Goal: Task Accomplishment & Management: Manage account settings

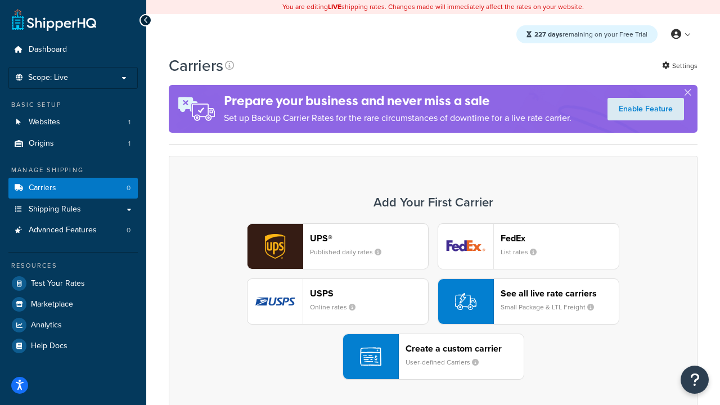
click at [433, 302] on div "UPS® Published daily rates FedEx List rates USPS Online rates See all live rate…" at bounding box center [433, 301] width 505 height 156
click at [560, 238] on header "FedEx" at bounding box center [560, 238] width 118 height 11
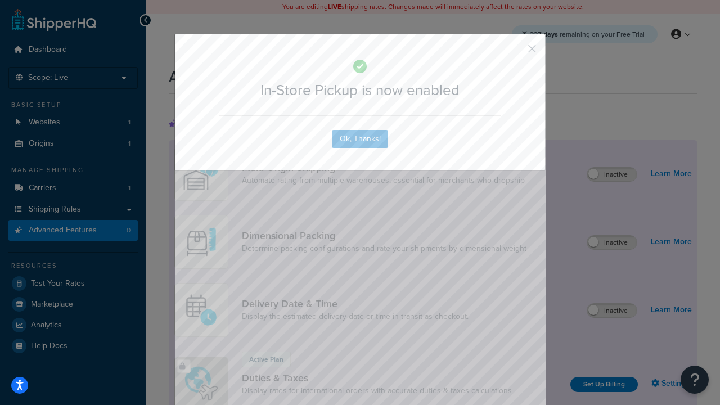
scroll to position [365, 0]
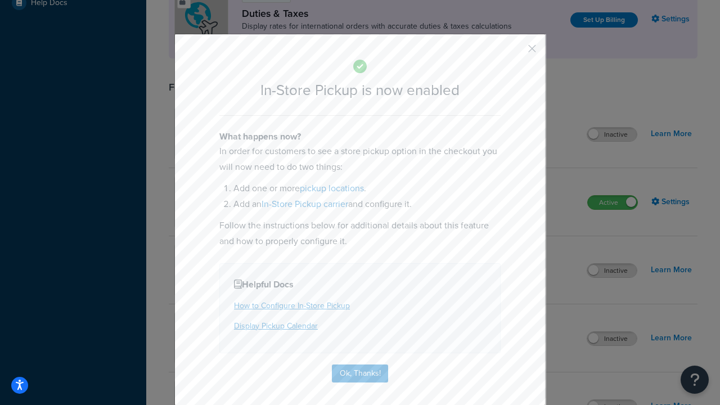
click at [515, 52] on button "button" at bounding box center [515, 52] width 3 height 3
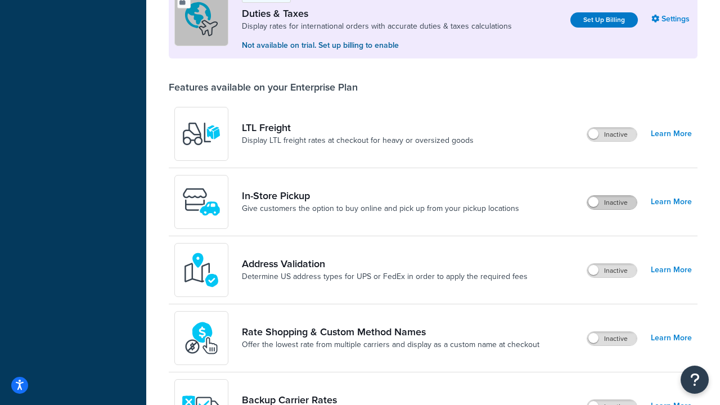
scroll to position [343, 0]
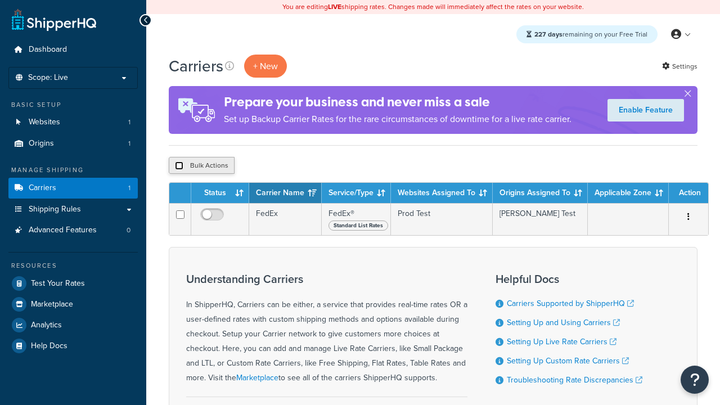
click at [179, 166] on input "checkbox" at bounding box center [179, 165] width 8 height 8
checkbox input "true"
click at [0, 0] on button "Delete" at bounding box center [0, 0] width 0 height 0
